Goal: Transaction & Acquisition: Purchase product/service

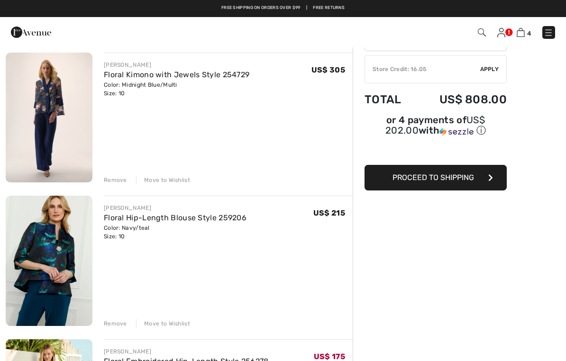
scroll to position [71, 0]
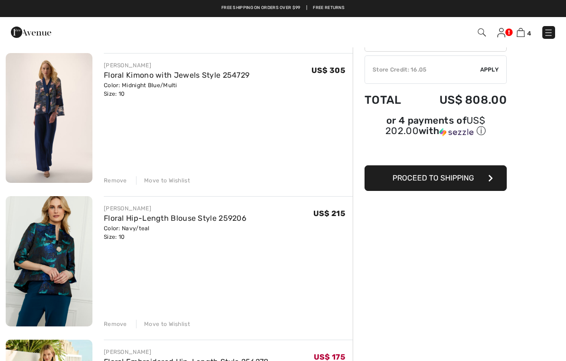
click at [63, 110] on img at bounding box center [49, 118] width 87 height 130
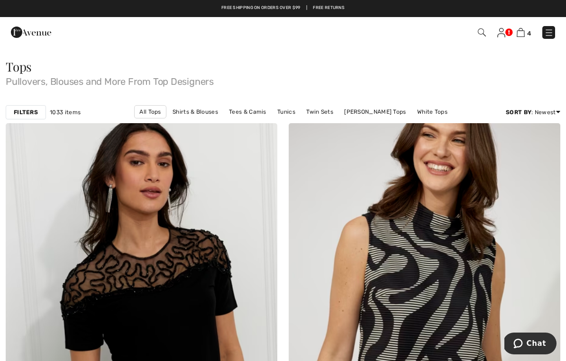
click at [530, 32] on span "4" at bounding box center [529, 33] width 4 height 7
click at [524, 33] on img at bounding box center [521, 32] width 8 height 9
click at [530, 31] on span "4" at bounding box center [529, 33] width 4 height 7
click at [530, 33] on span "4" at bounding box center [529, 33] width 4 height 7
click at [524, 31] on img at bounding box center [521, 32] width 8 height 9
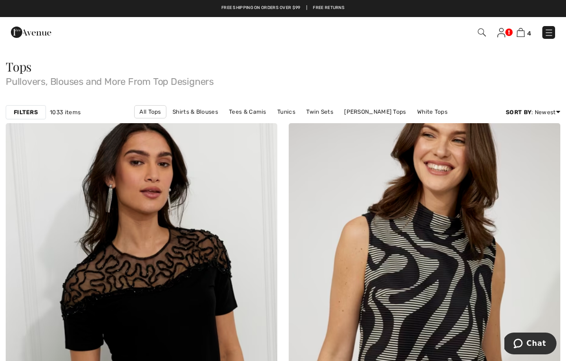
click at [538, 35] on span "4" at bounding box center [400, 32] width 312 height 13
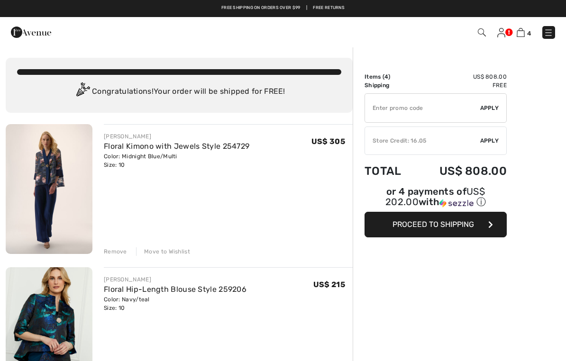
checkbox input "true"
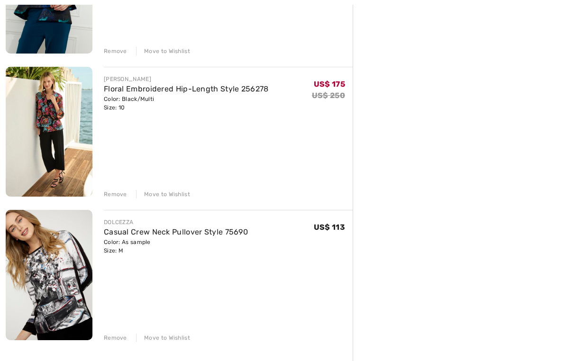
scroll to position [351, 0]
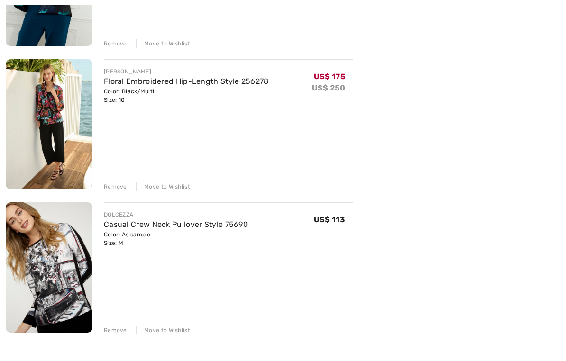
click at [52, 129] on img at bounding box center [49, 125] width 87 height 130
click at [50, 133] on img at bounding box center [49, 125] width 87 height 130
click at [53, 136] on img at bounding box center [49, 125] width 87 height 130
click at [60, 137] on img at bounding box center [49, 125] width 87 height 130
click at [67, 139] on img at bounding box center [49, 125] width 87 height 130
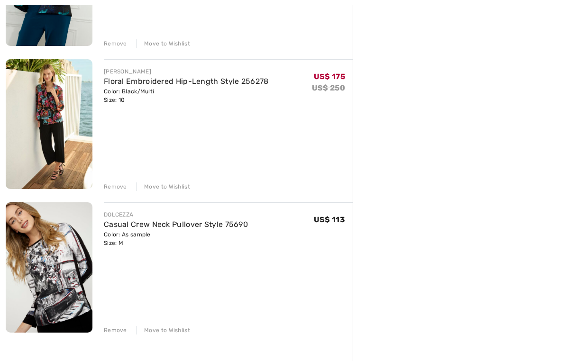
click at [69, 121] on img at bounding box center [49, 125] width 87 height 130
click at [70, 119] on img at bounding box center [49, 125] width 87 height 130
click at [67, 101] on img at bounding box center [49, 125] width 87 height 130
click at [51, 108] on img at bounding box center [49, 125] width 87 height 130
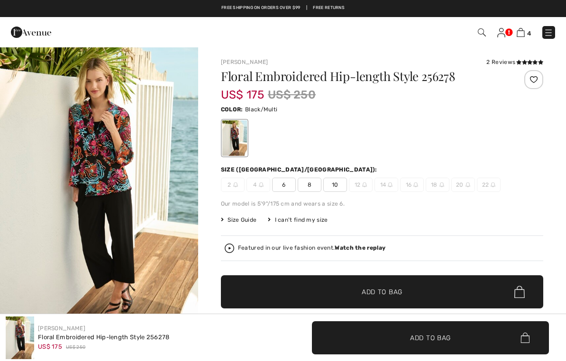
checkbox input "true"
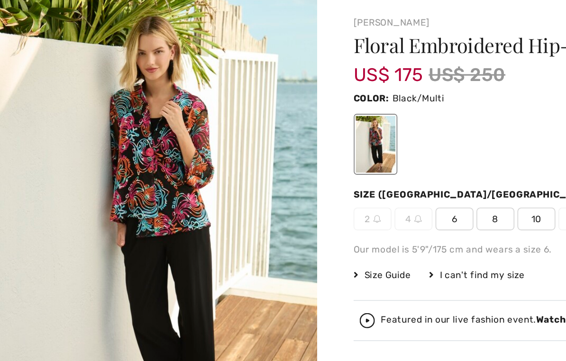
click at [102, 114] on img "1 / 5" at bounding box center [99, 191] width 198 height 297
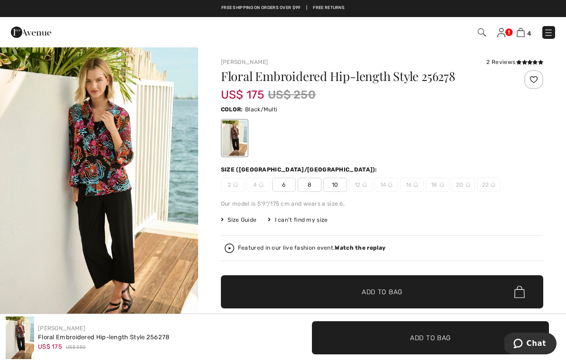
click at [524, 28] on img at bounding box center [521, 32] width 8 height 9
click at [524, 32] on img at bounding box center [521, 32] width 8 height 9
click at [525, 33] on img at bounding box center [521, 32] width 8 height 9
click at [530, 30] on span "4" at bounding box center [529, 33] width 4 height 7
click at [533, 28] on span "4" at bounding box center [400, 32] width 312 height 13
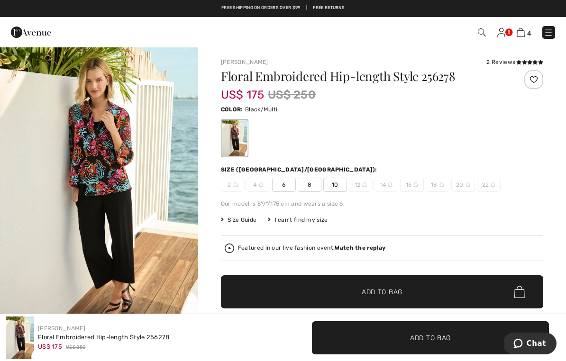
click at [530, 30] on span "4" at bounding box center [529, 33] width 4 height 7
click at [531, 26] on span "4" at bounding box center [400, 32] width 312 height 13
click at [530, 25] on div "4 Checkout" at bounding box center [400, 32] width 326 height 19
click at [525, 31] on img at bounding box center [521, 32] width 8 height 9
click at [524, 34] on img at bounding box center [521, 32] width 8 height 9
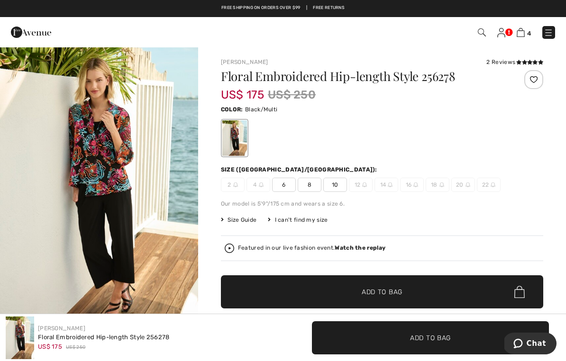
click at [524, 29] on img at bounding box center [521, 32] width 8 height 9
click at [529, 30] on span "4" at bounding box center [529, 33] width 4 height 7
click at [532, 26] on span "4" at bounding box center [400, 32] width 312 height 13
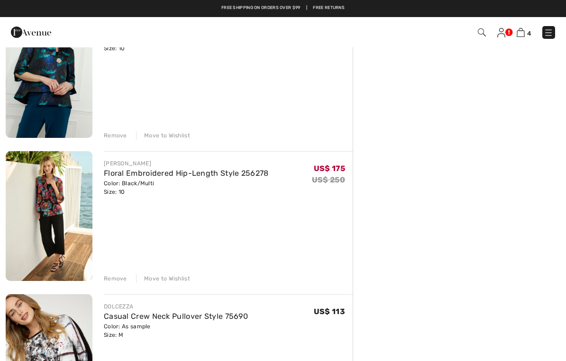
scroll to position [261, 0]
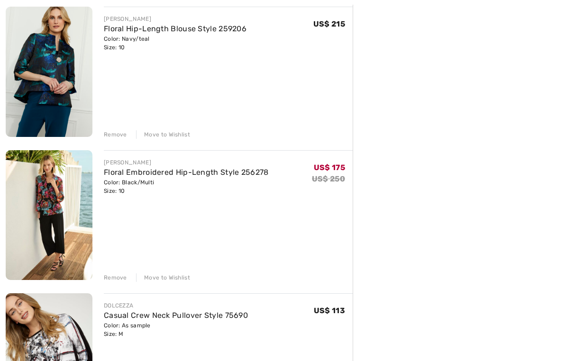
click at [120, 276] on div "Remove" at bounding box center [115, 278] width 23 height 9
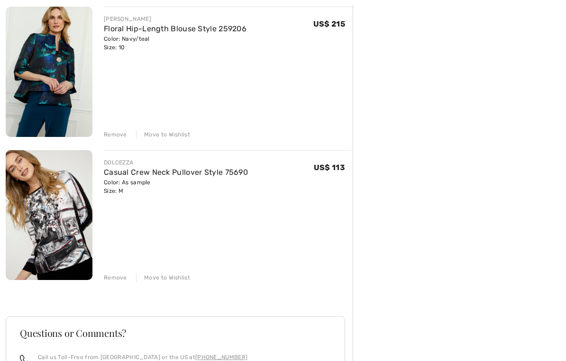
click at [62, 80] on img at bounding box center [49, 72] width 87 height 130
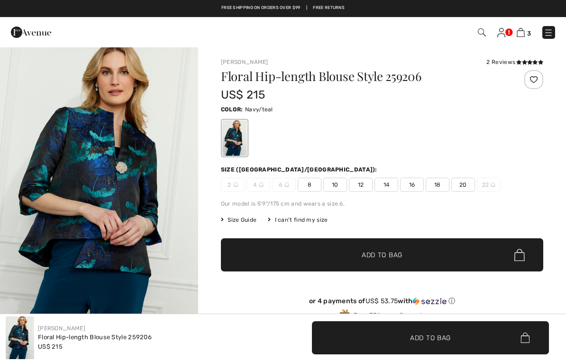
checkbox input "true"
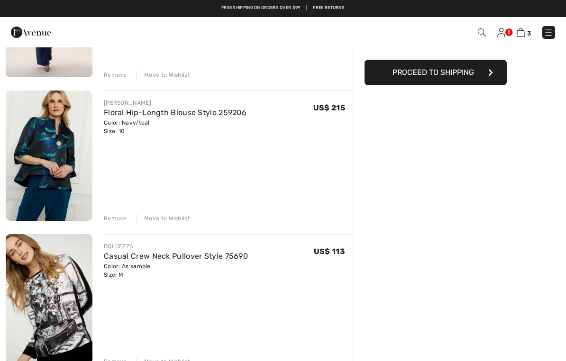
scroll to position [176, 0]
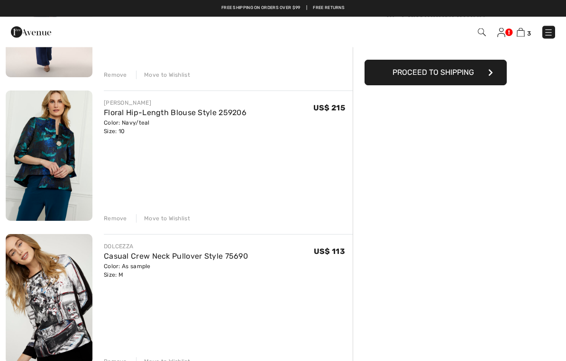
click at [121, 216] on div "Remove" at bounding box center [115, 219] width 23 height 9
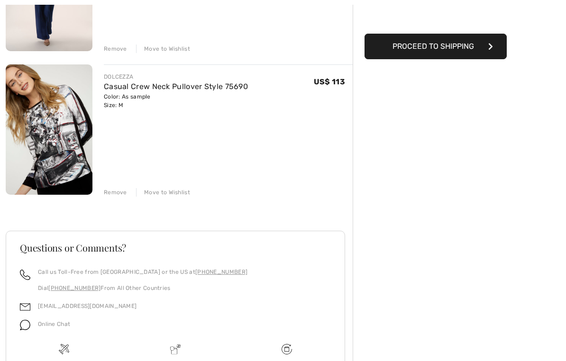
scroll to position [203, 0]
click at [61, 154] on img at bounding box center [49, 130] width 87 height 130
click at [62, 150] on img at bounding box center [49, 130] width 87 height 130
click at [59, 148] on img at bounding box center [49, 130] width 87 height 130
click at [60, 140] on img at bounding box center [49, 130] width 87 height 130
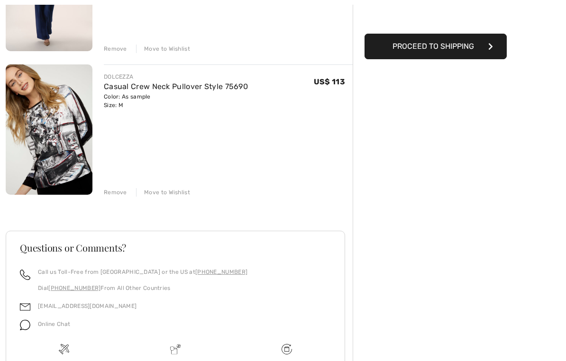
click at [59, 142] on img at bounding box center [49, 130] width 87 height 130
click at [63, 134] on img at bounding box center [49, 130] width 87 height 130
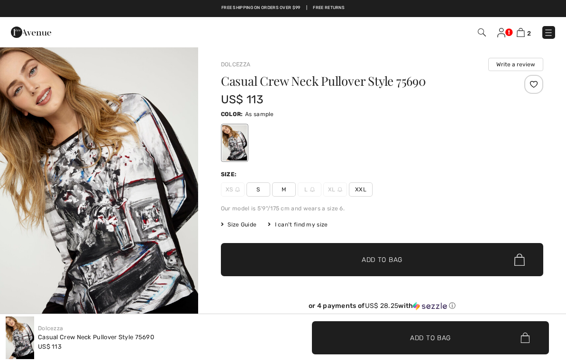
checkbox input "true"
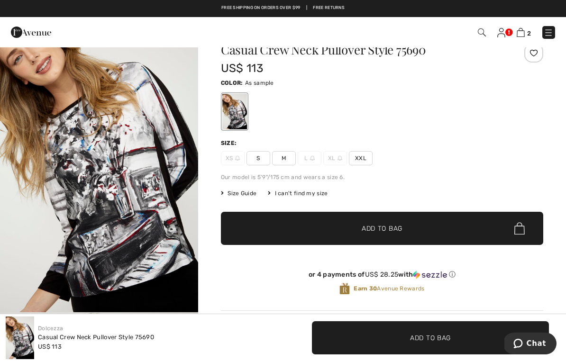
scroll to position [31, 0]
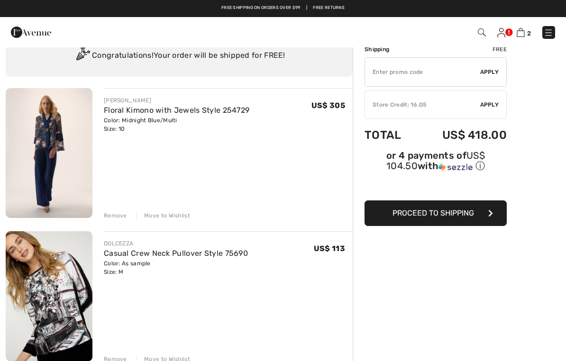
scroll to position [36, 0]
